Goal: Find contact information: Obtain details needed to contact an individual or organization

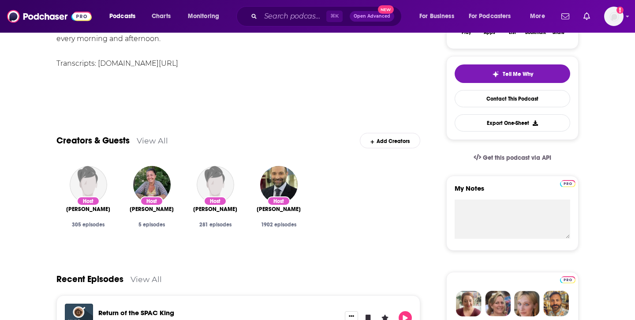
scroll to position [229, 0]
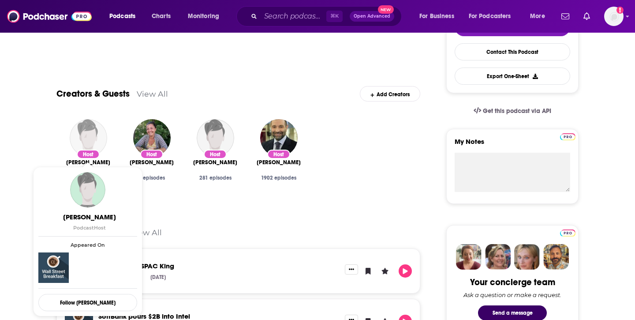
click at [82, 140] on img "Julie Morgan" at bounding box center [88, 137] width 37 height 37
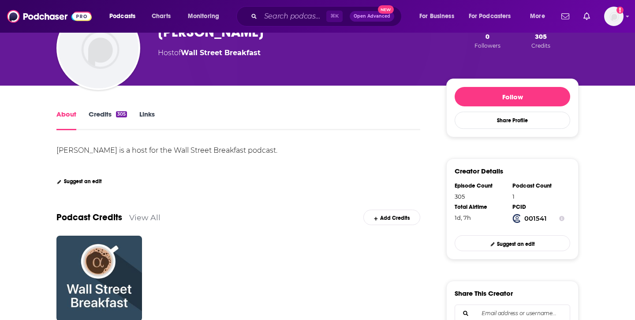
scroll to position [85, 0]
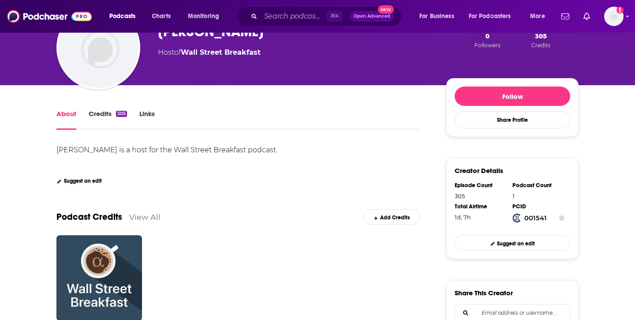
click at [109, 118] on link "Credits 305" at bounding box center [108, 119] width 38 height 20
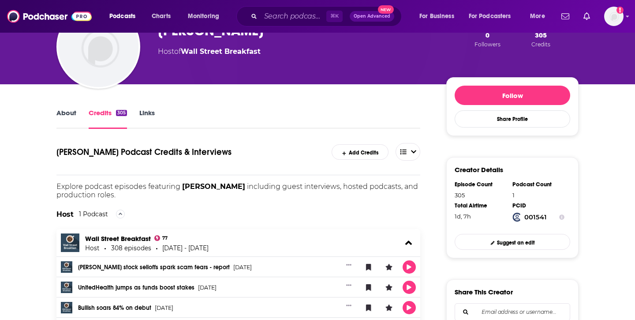
scroll to position [85, 0]
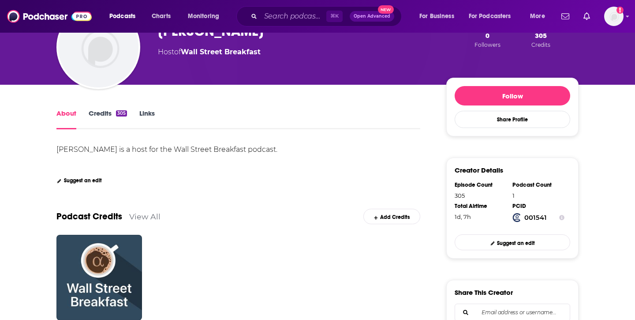
scroll to position [12, 0]
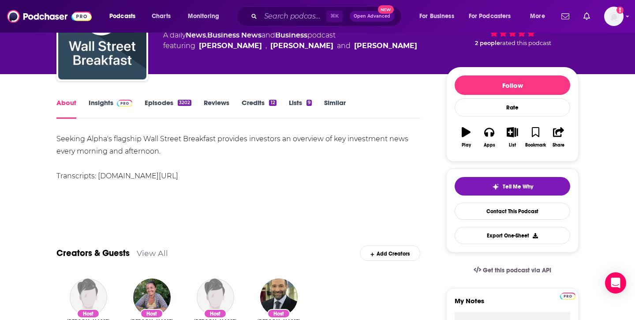
scroll to position [68, 0]
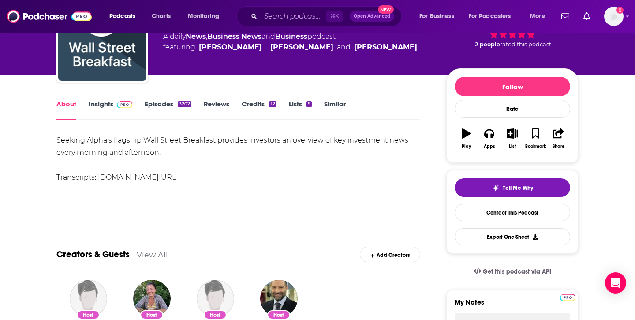
click at [249, 105] on link "Credits 12" at bounding box center [259, 110] width 34 height 20
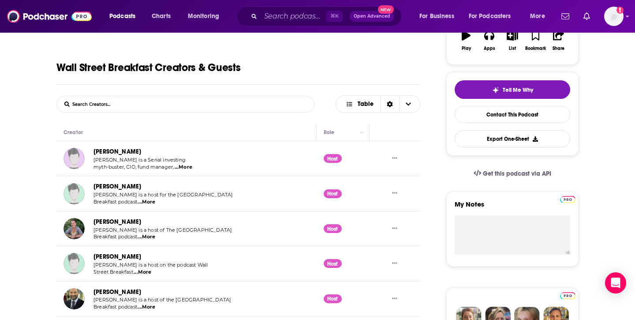
scroll to position [166, 0]
click at [147, 201] on span "...More" at bounding box center [147, 202] width 18 height 7
click at [397, 192] on button "Show More Button" at bounding box center [394, 193] width 12 height 9
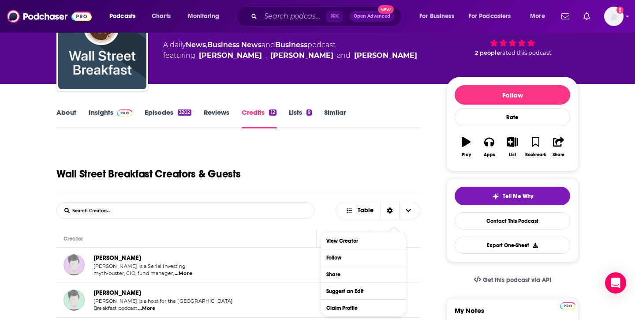
scroll to position [63, 0]
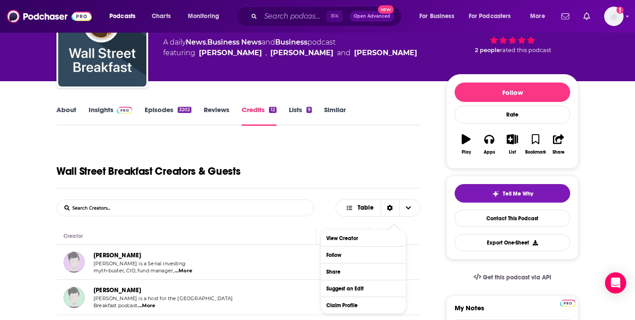
click at [337, 168] on div "Wall Street Breakfast Creators & Guests" at bounding box center [238, 164] width 364 height 48
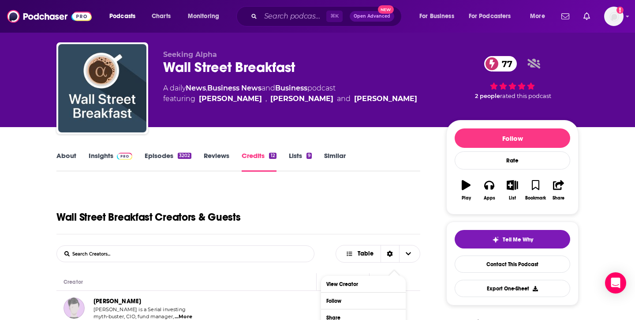
scroll to position [7, 0]
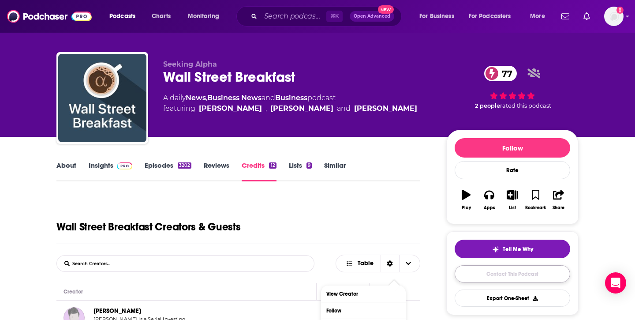
click at [487, 271] on link "Contact This Podcast" at bounding box center [513, 273] width 116 height 17
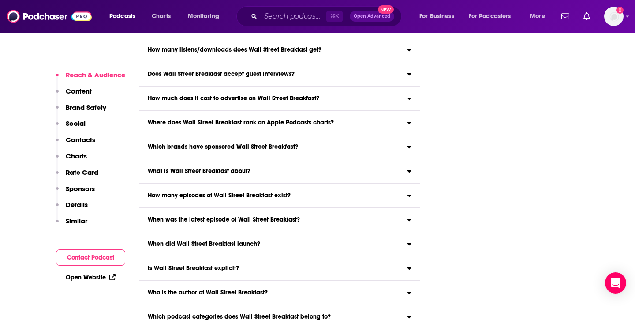
scroll to position [3033, 0]
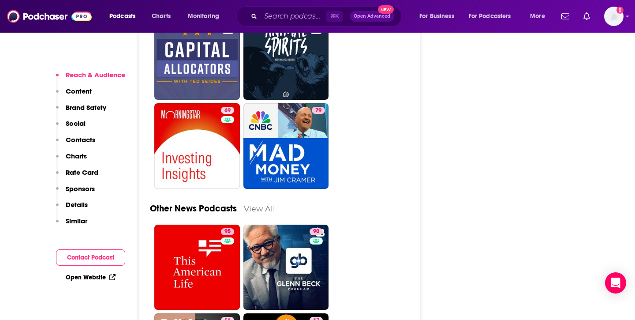
click at [82, 140] on p "Contacts" at bounding box center [81, 139] width 30 height 8
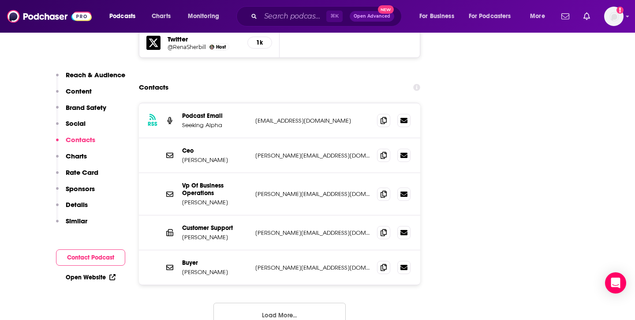
scroll to position [1116, 0]
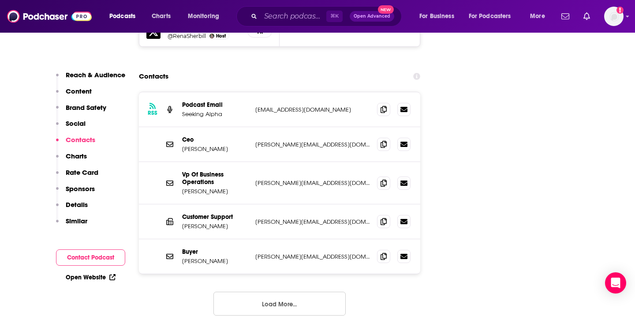
click at [254, 291] on button "Load More..." at bounding box center [279, 303] width 132 height 24
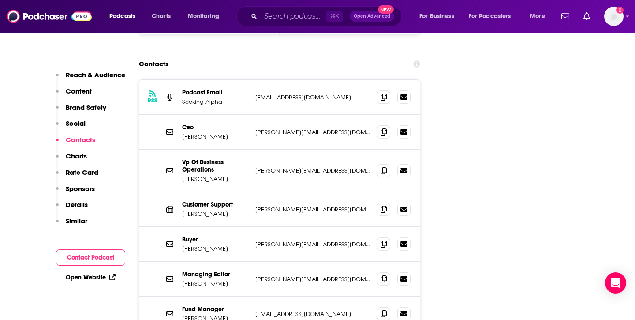
scroll to position [1093, 0]
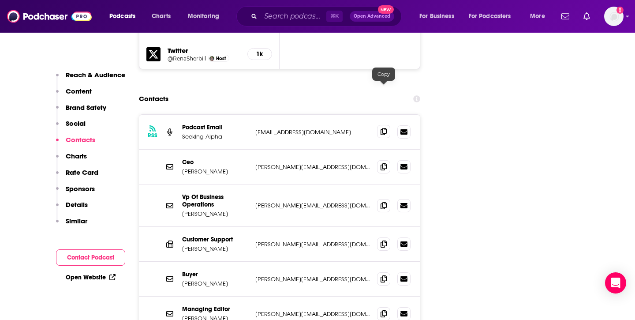
click at [384, 128] on icon at bounding box center [384, 131] width 6 height 7
